Goal: Task Accomplishment & Management: Manage account settings

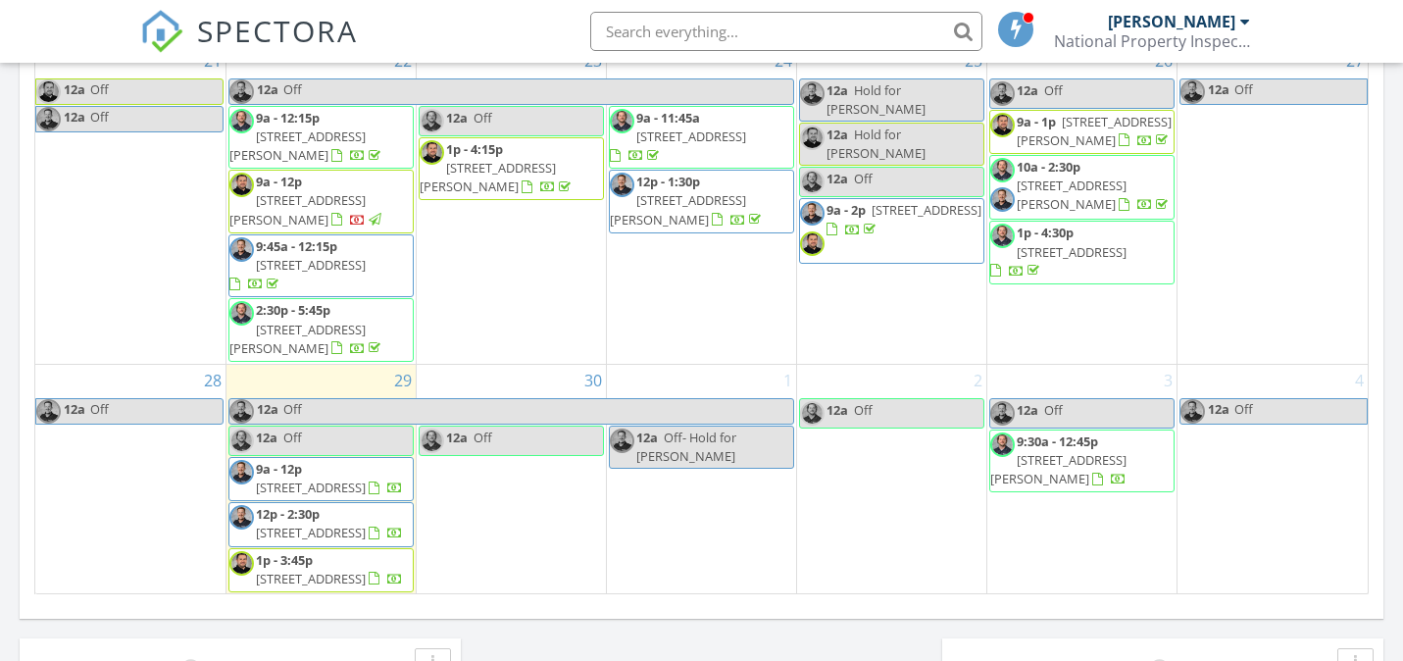
scroll to position [1229, 0]
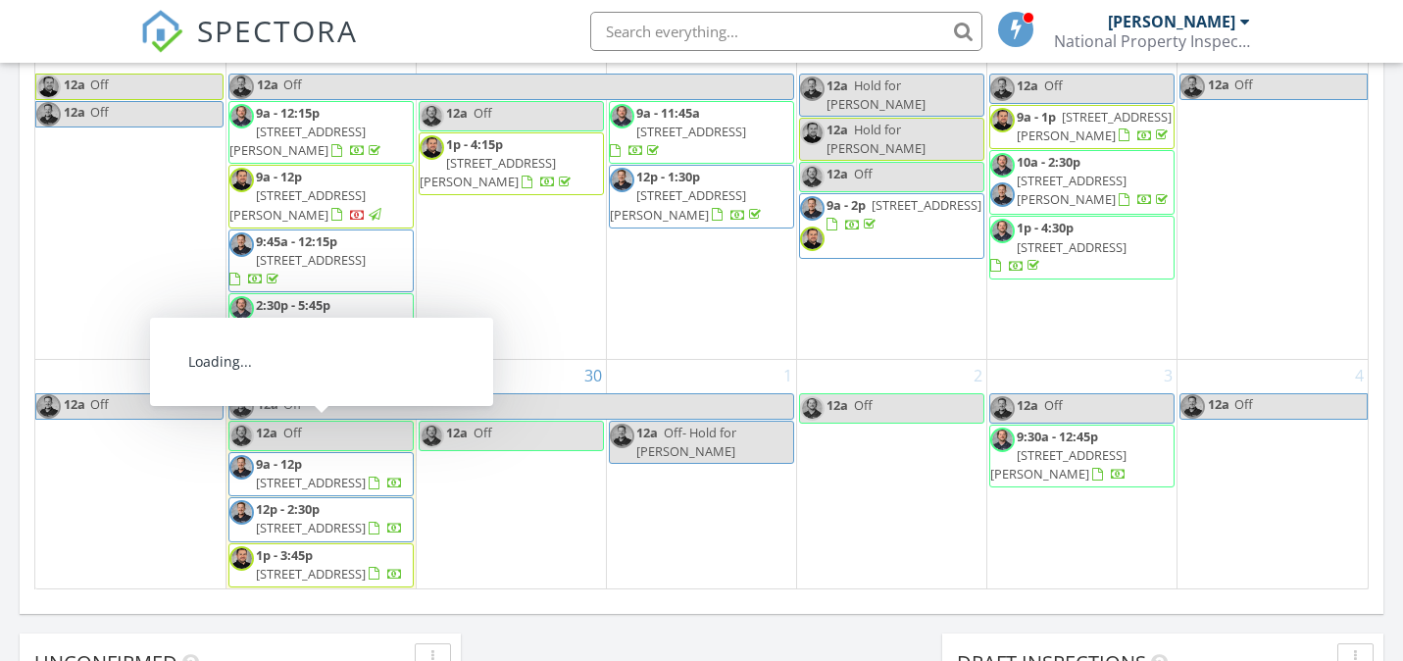
click at [321, 474] on span "1687 SW 178th Ave, Beaverton 97006" at bounding box center [311, 483] width 110 height 18
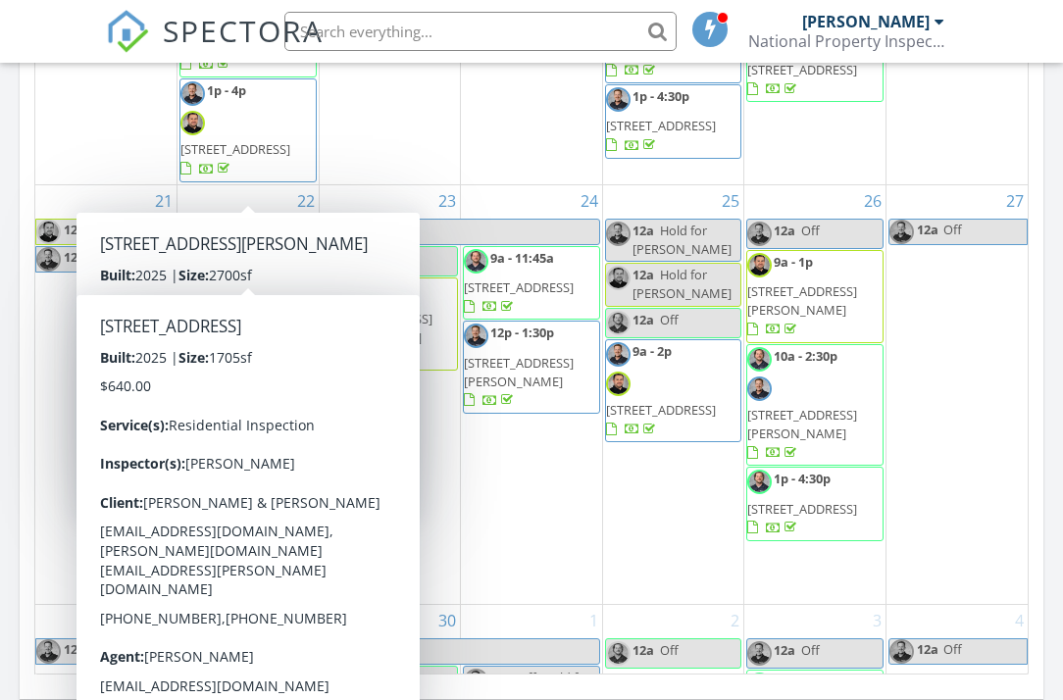
scroll to position [1369, 0]
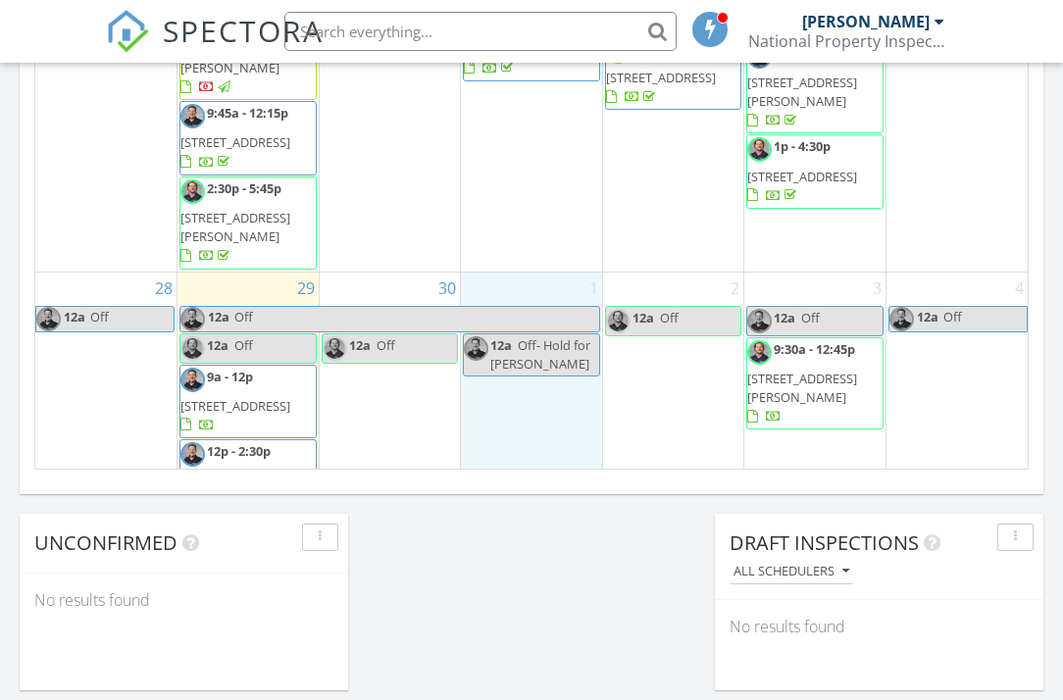
click at [472, 464] on div "1 12a Off- Hold for Kari" at bounding box center [531, 432] width 141 height 319
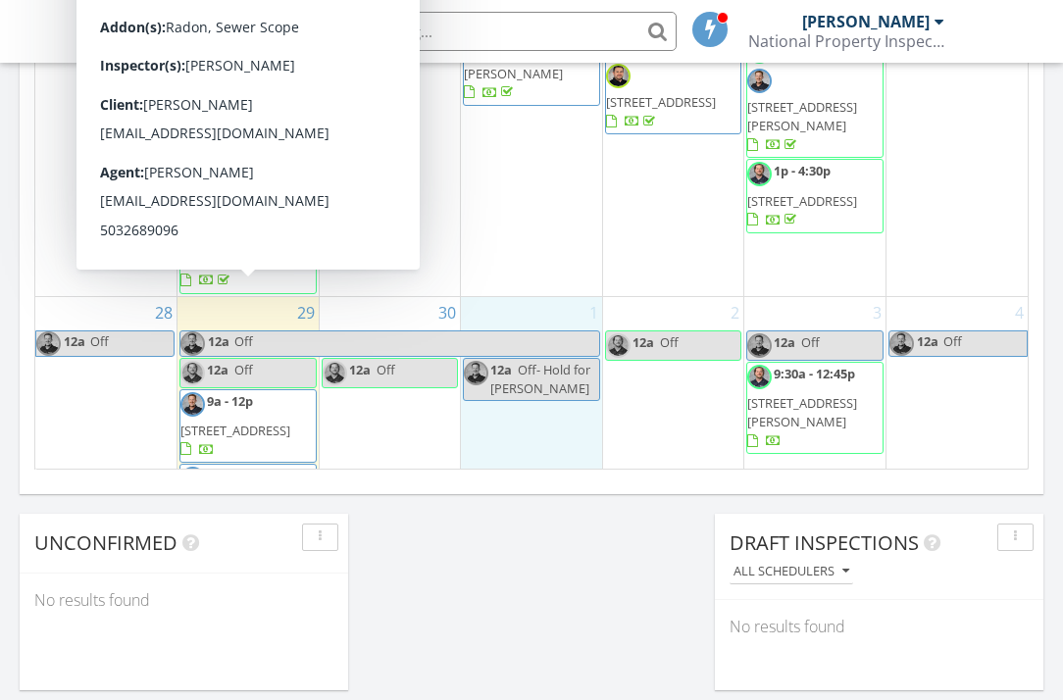
scroll to position [928, 0]
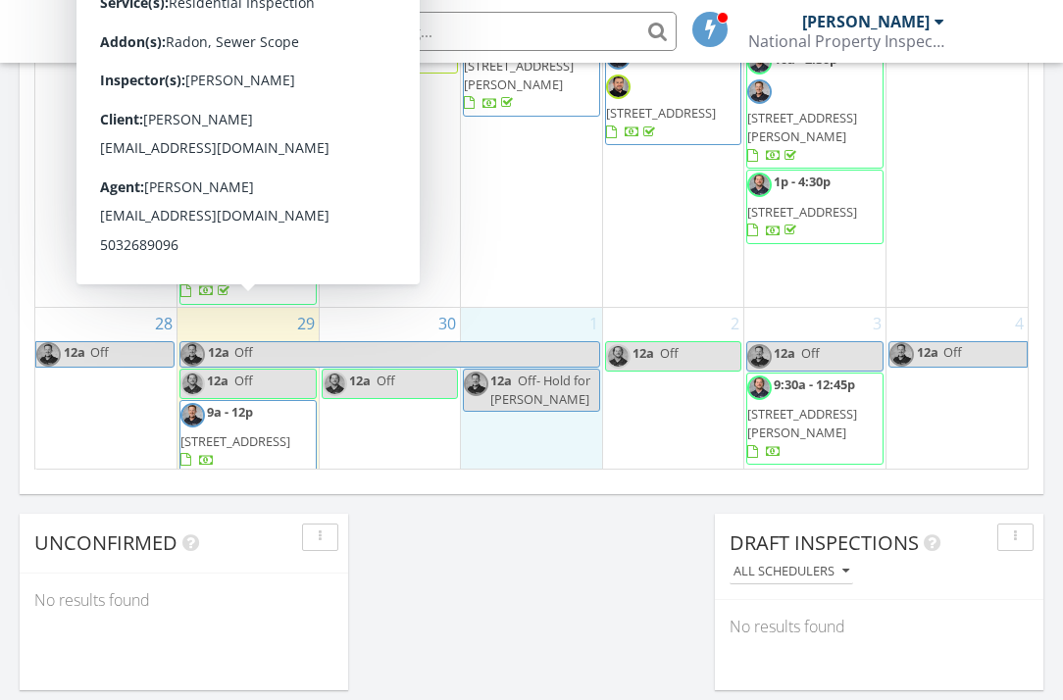
click at [26, 357] on div "September 2025 today list day week cal wk 4 wk month Sun Mon Tue Wed Thu Fri Sa…" at bounding box center [532, 38] width 1024 height 891
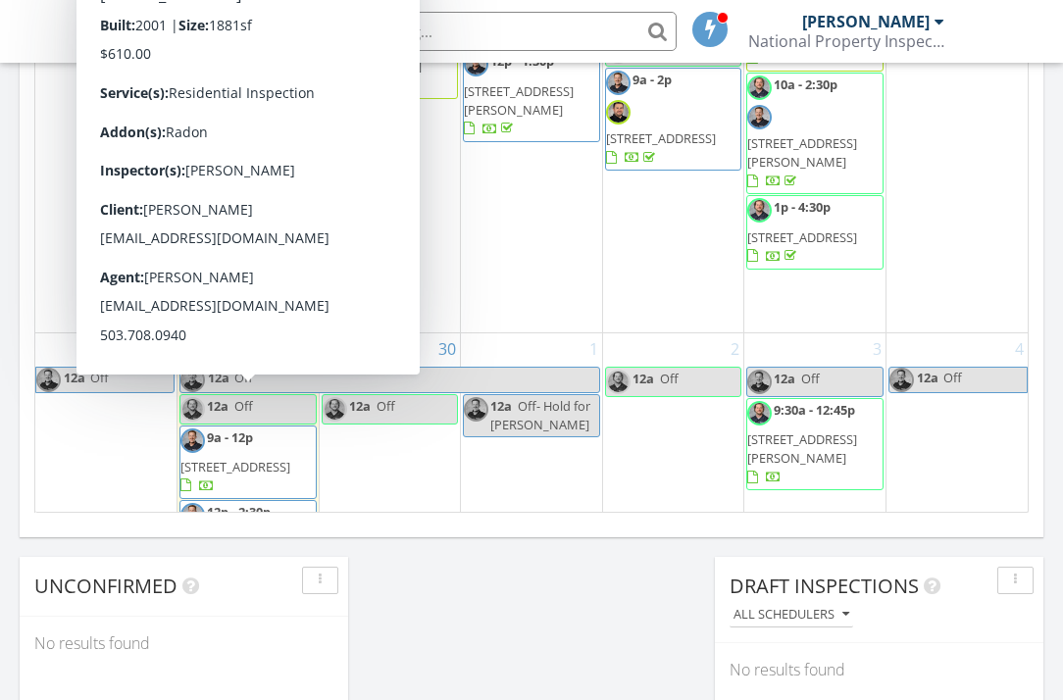
scroll to position [964, 0]
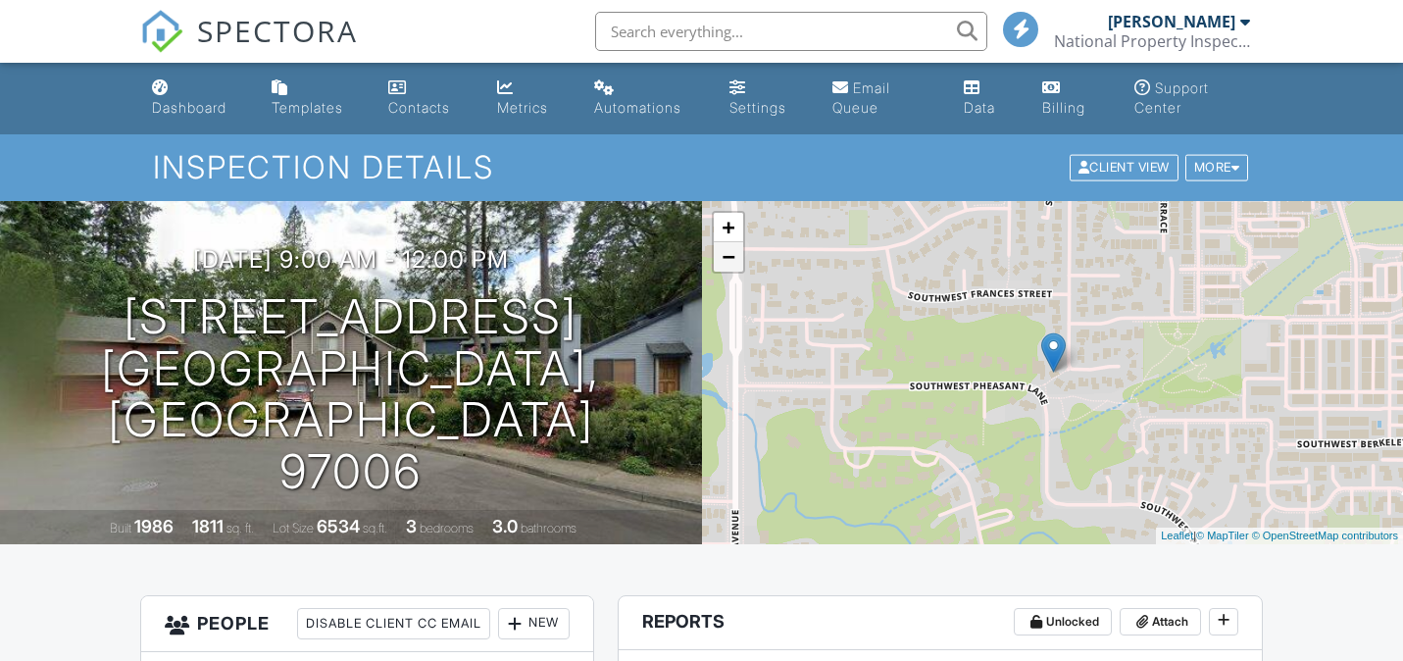
click at [728, 260] on link "−" at bounding box center [728, 256] width 29 height 29
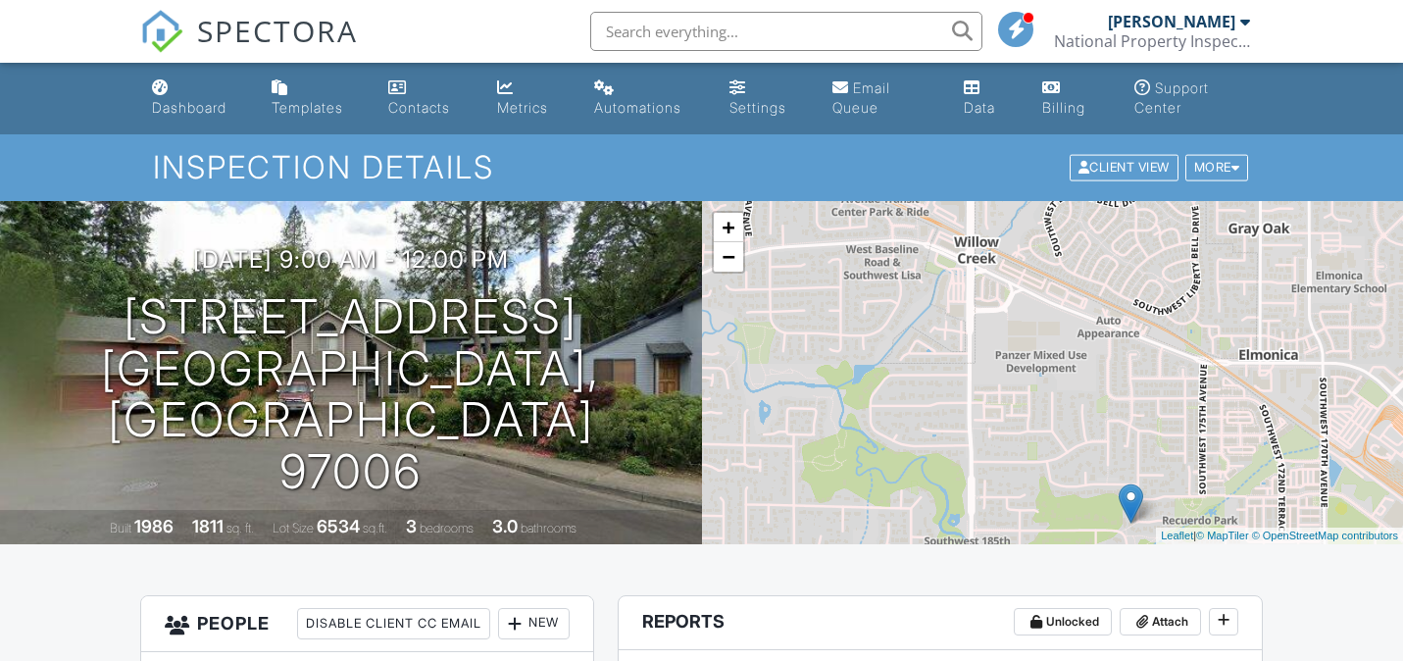
drag, startPoint x: 965, startPoint y: 318, endPoint x: 1042, endPoint y: 473, distance: 173.2
click at [1042, 473] on div "+ − Leaflet | © MapTiler © OpenStreetMap contributors" at bounding box center [1053, 372] width 702 height 343
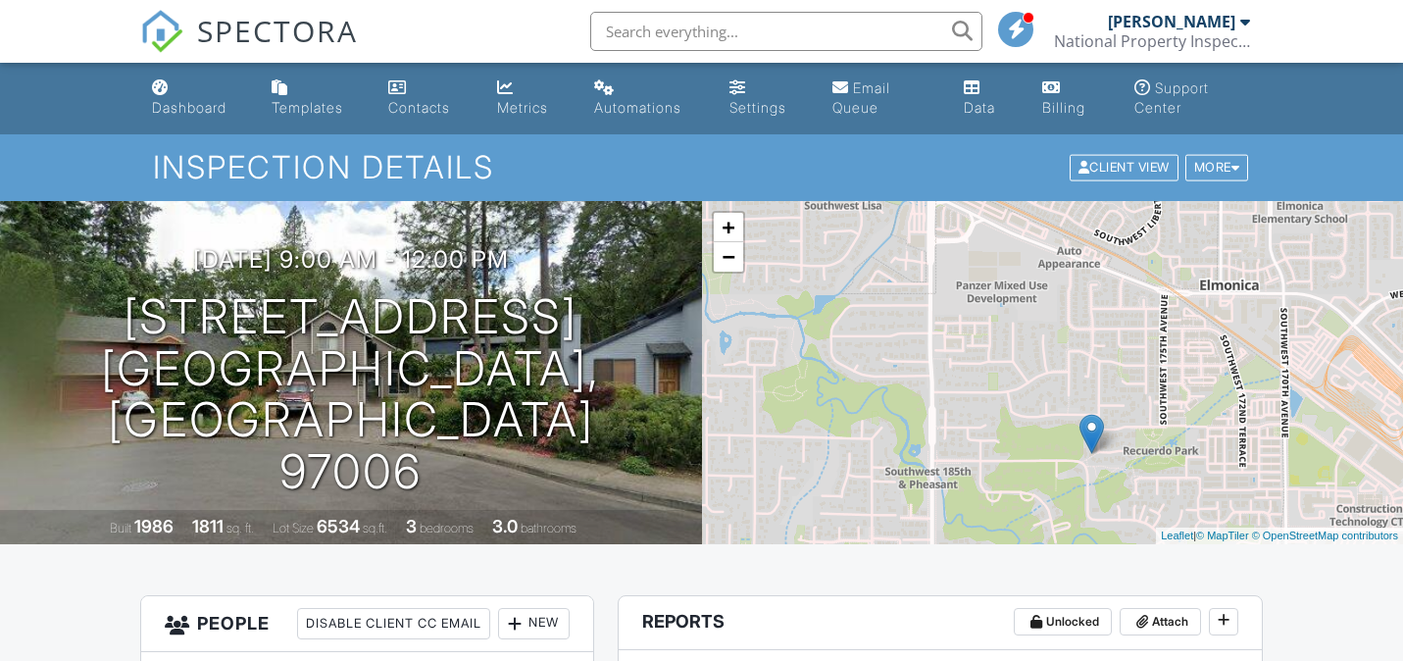
drag, startPoint x: 919, startPoint y: 275, endPoint x: 879, endPoint y: 211, distance: 75.7
click at [879, 211] on div "+ − Leaflet | © MapTiler © OpenStreetMap contributors" at bounding box center [1053, 372] width 702 height 343
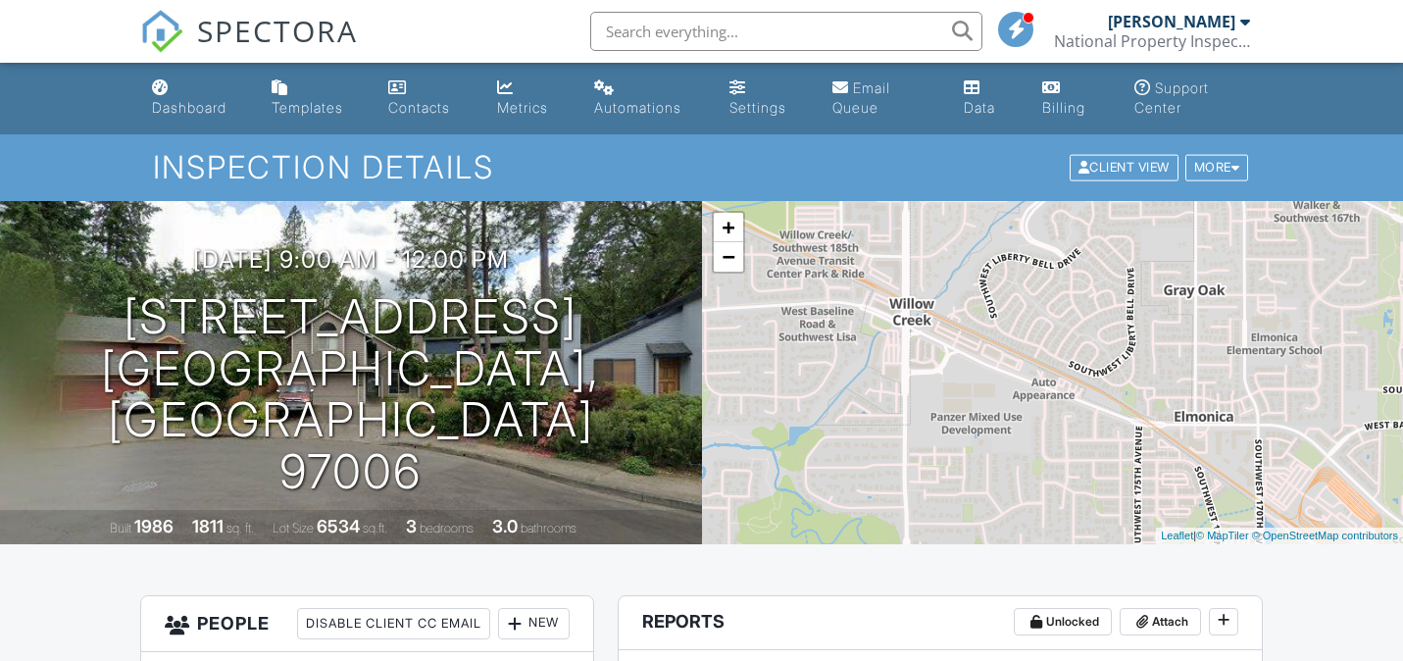
drag, startPoint x: 894, startPoint y: 312, endPoint x: 868, endPoint y: 453, distance: 143.6
click at [868, 453] on div "+ − Leaflet | © MapTiler © OpenStreetMap contributors" at bounding box center [1053, 372] width 702 height 343
click at [726, 226] on link "+" at bounding box center [728, 227] width 29 height 29
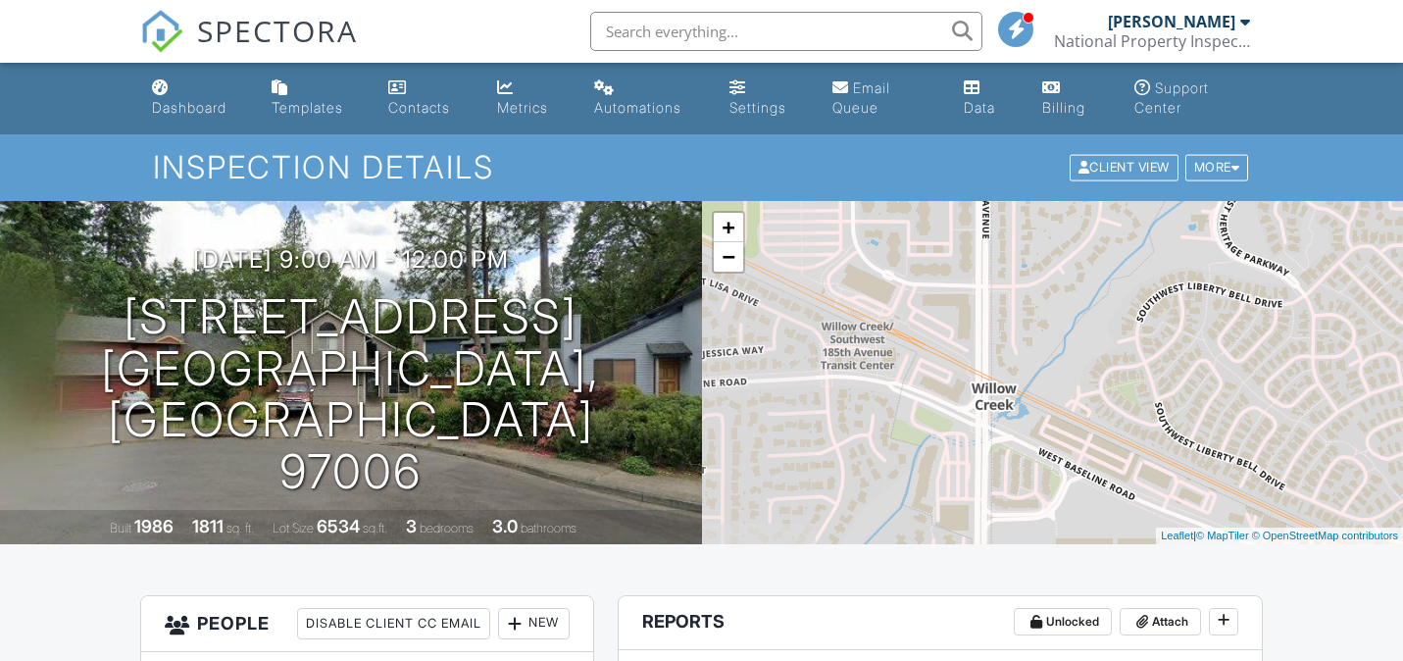
drag, startPoint x: 834, startPoint y: 331, endPoint x: 1060, endPoint y: 476, distance: 268.1
click at [1060, 476] on div "+ − Leaflet | © MapTiler © OpenStreetMap contributors" at bounding box center [1053, 372] width 702 height 343
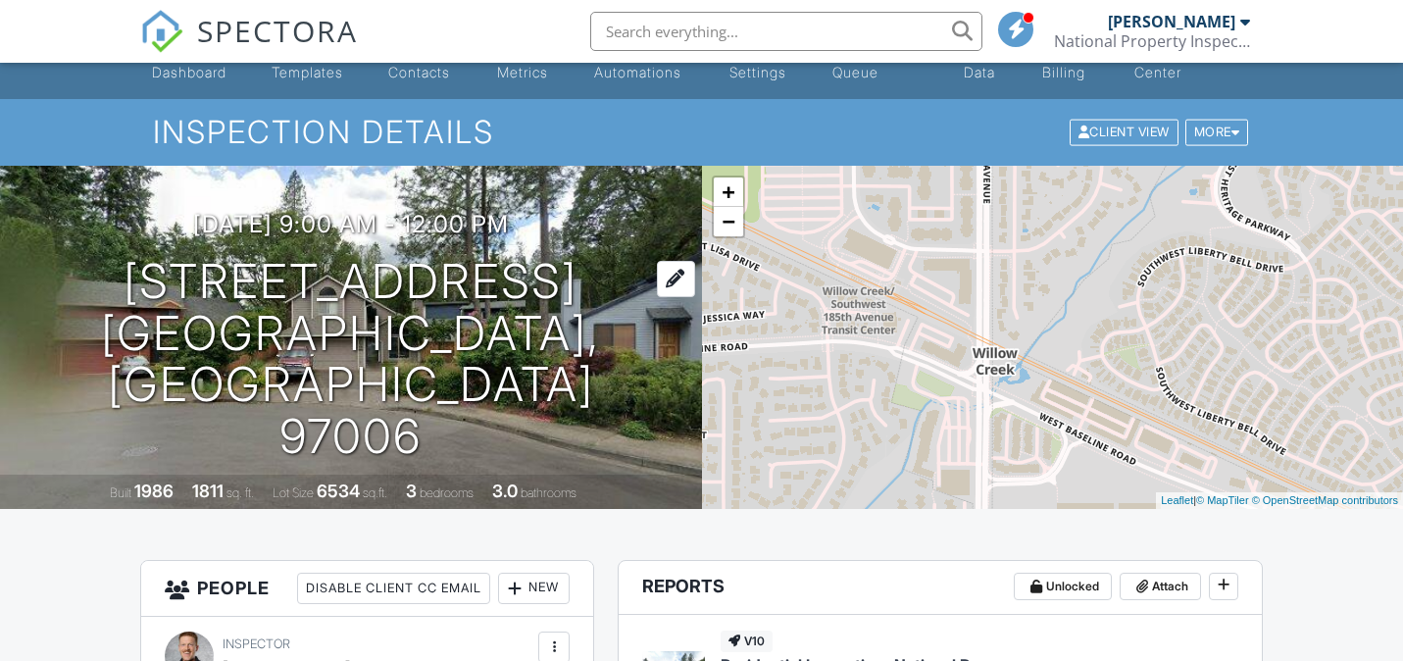
scroll to position [34, 0]
